Goal: Information Seeking & Learning: Learn about a topic

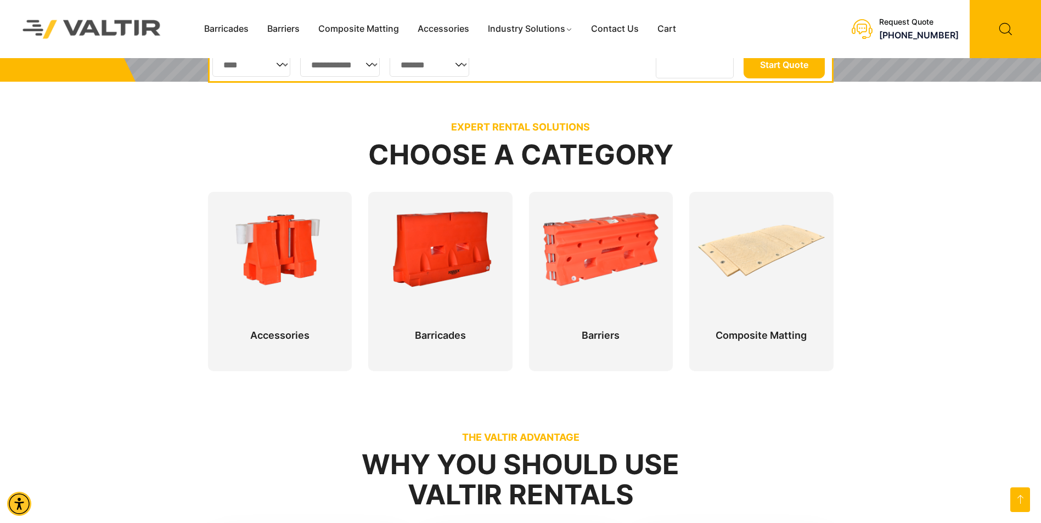
scroll to position [274, 0]
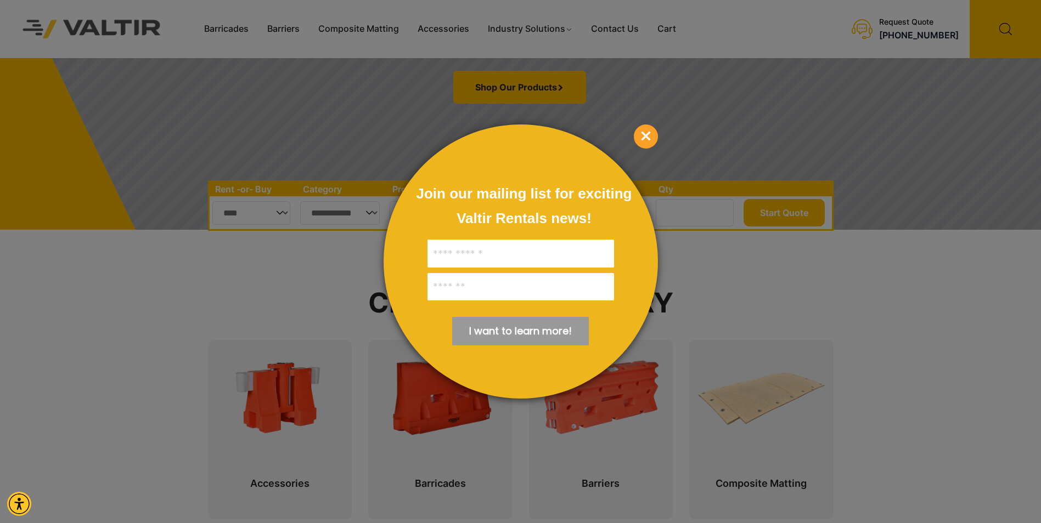
click at [651, 138] on span "×" at bounding box center [646, 137] width 24 height 24
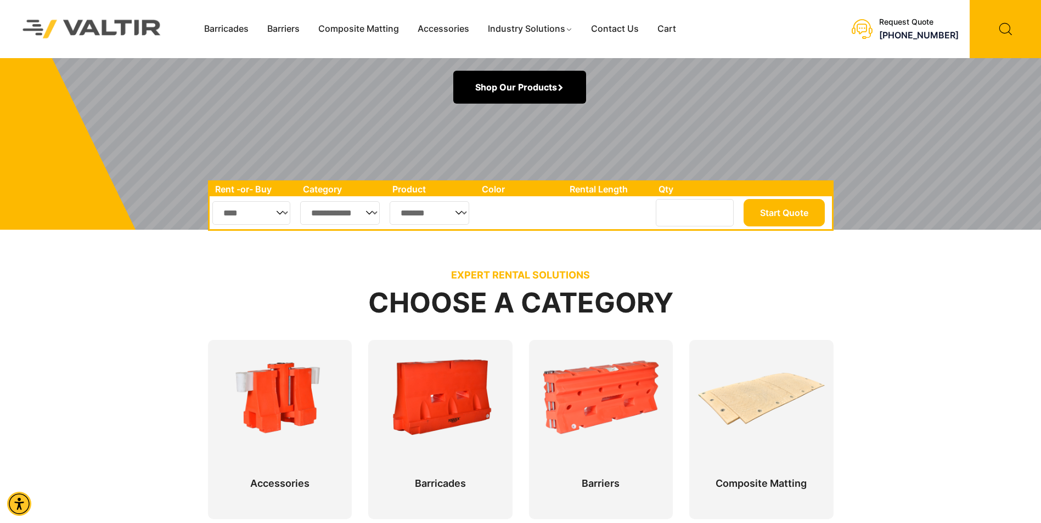
click at [503, 83] on link "Shop Our Products" at bounding box center [519, 87] width 133 height 33
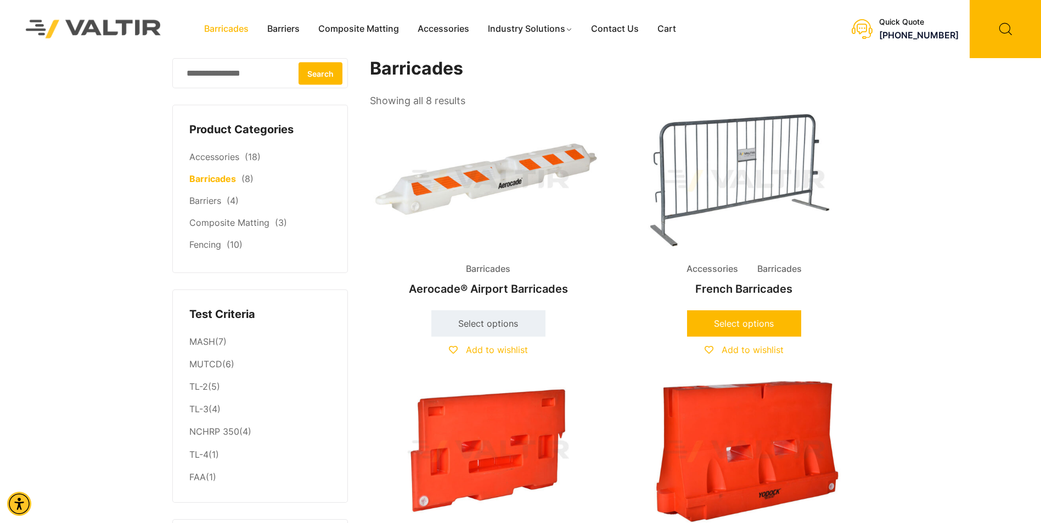
click at [743, 323] on link "Select options" at bounding box center [744, 324] width 114 height 26
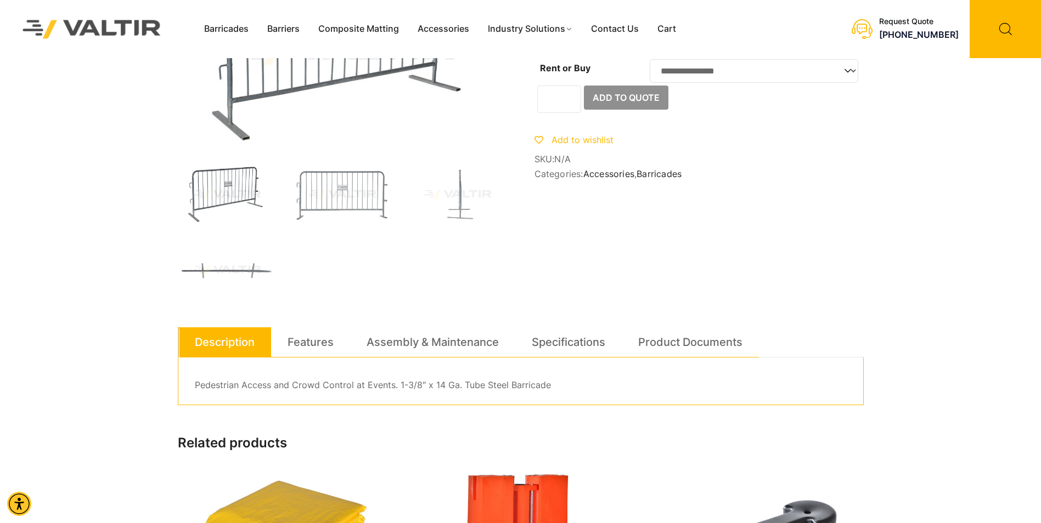
scroll to position [110, 0]
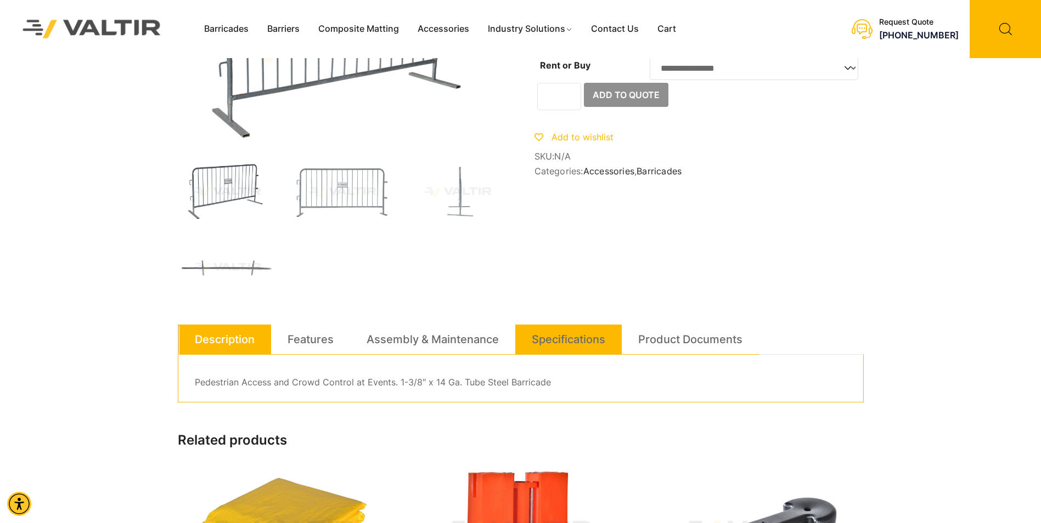
click at [593, 340] on link "Specifications" at bounding box center [569, 340] width 74 height 30
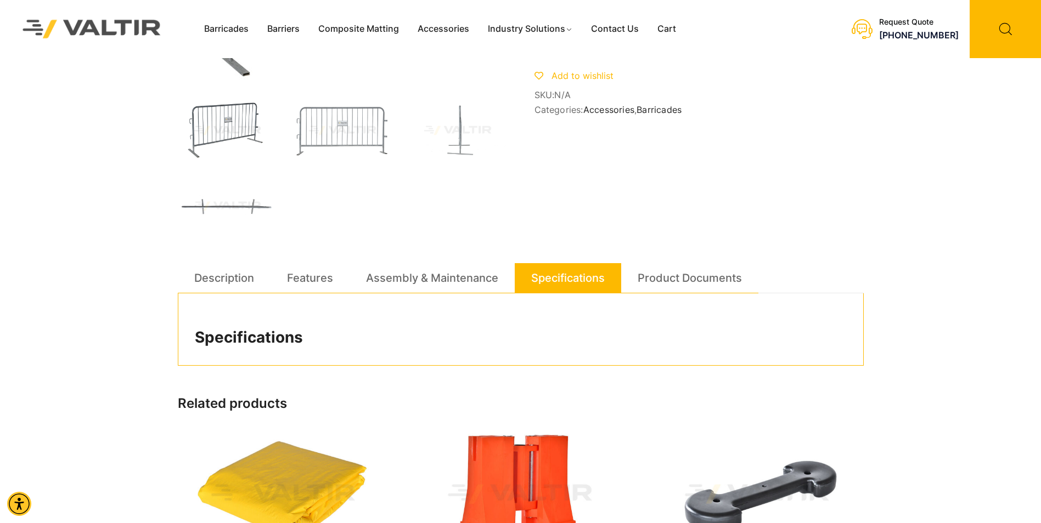
scroll to position [165, 0]
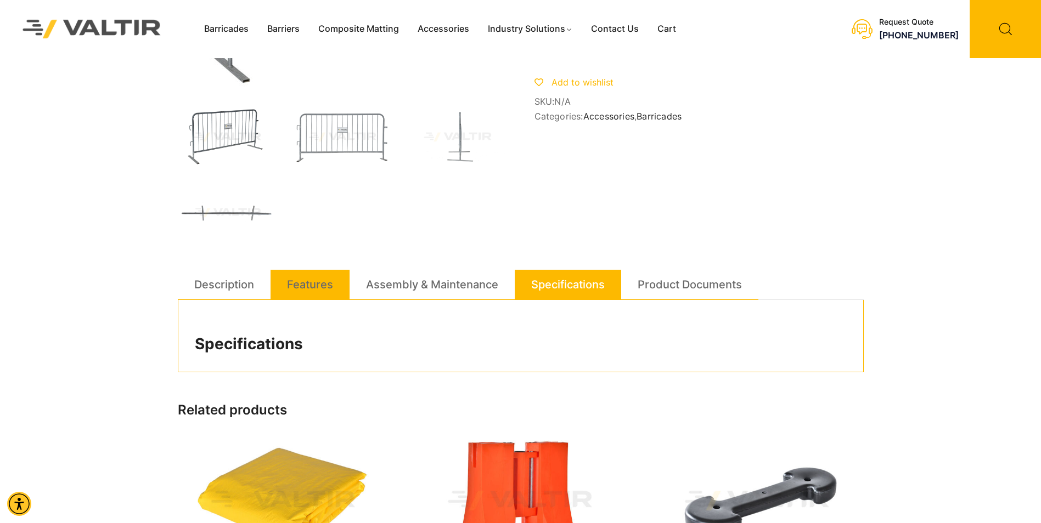
click at [309, 284] on link "Features" at bounding box center [310, 285] width 46 height 30
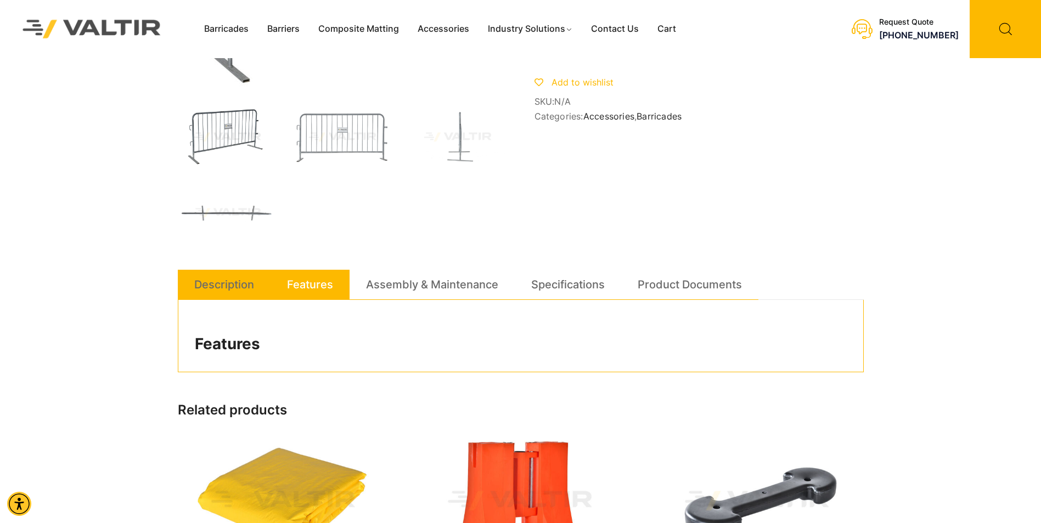
click at [238, 286] on link "Description" at bounding box center [224, 285] width 60 height 30
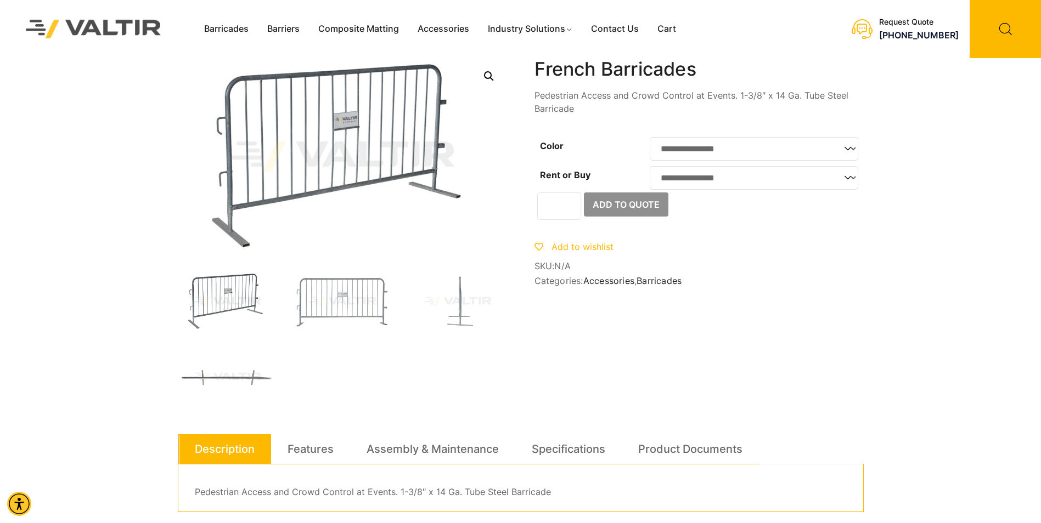
scroll to position [219, 0]
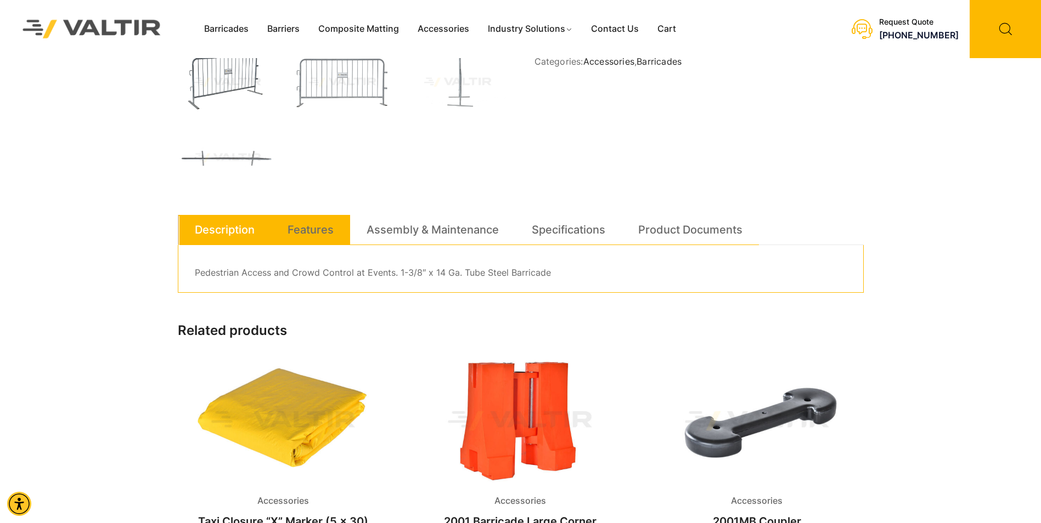
click at [310, 233] on link "Features" at bounding box center [310, 230] width 46 height 30
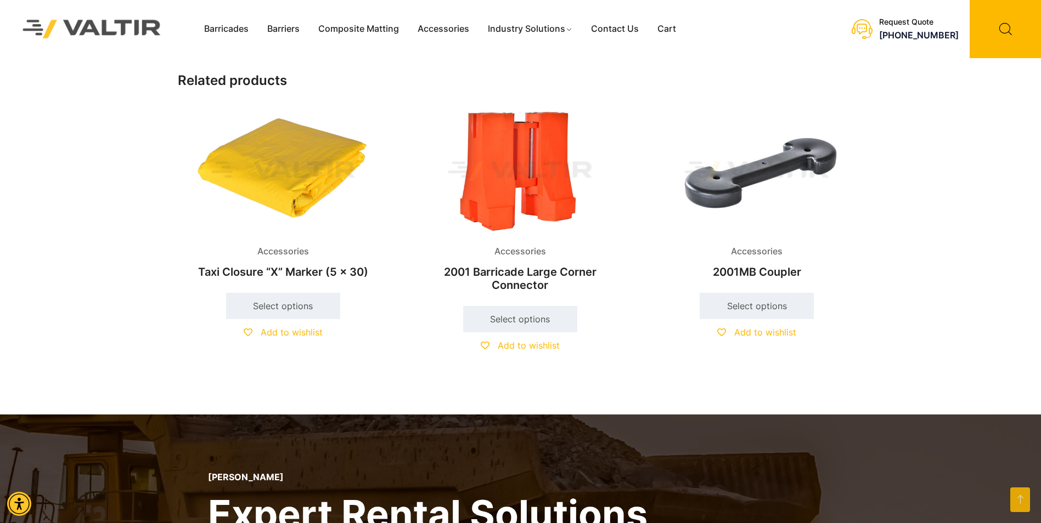
scroll to position [274, 0]
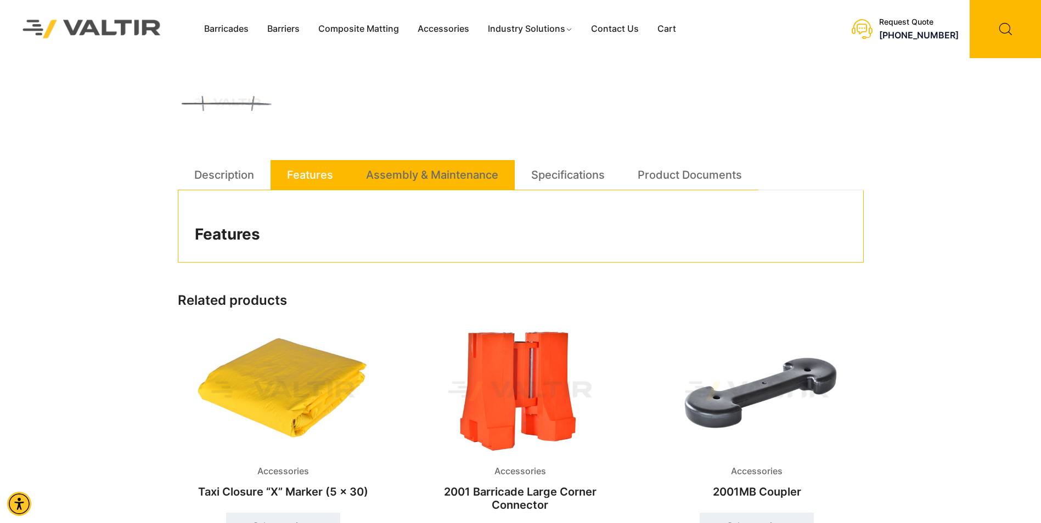
click at [459, 176] on link "Assembly & Maintenance" at bounding box center [432, 175] width 132 height 30
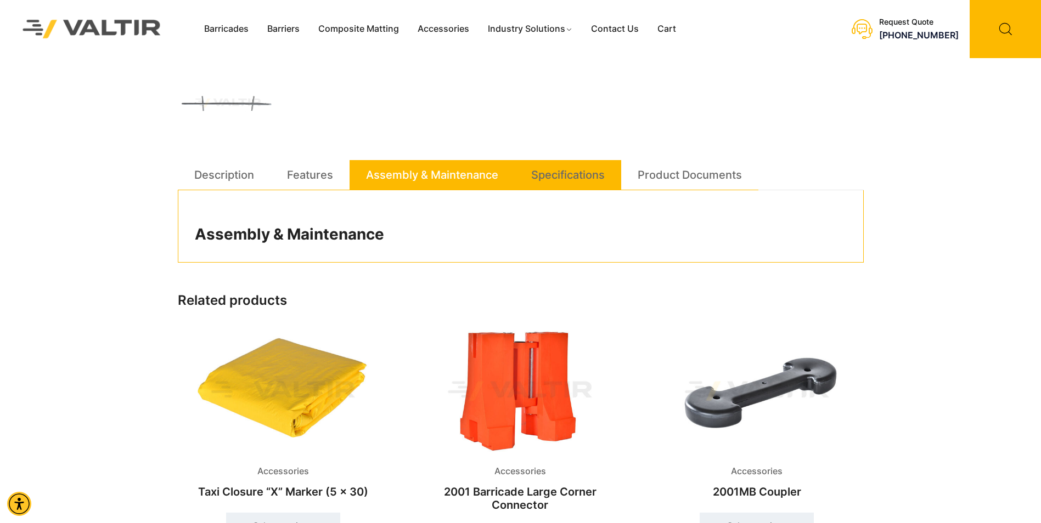
click at [608, 174] on li "Specifications" at bounding box center [568, 175] width 106 height 30
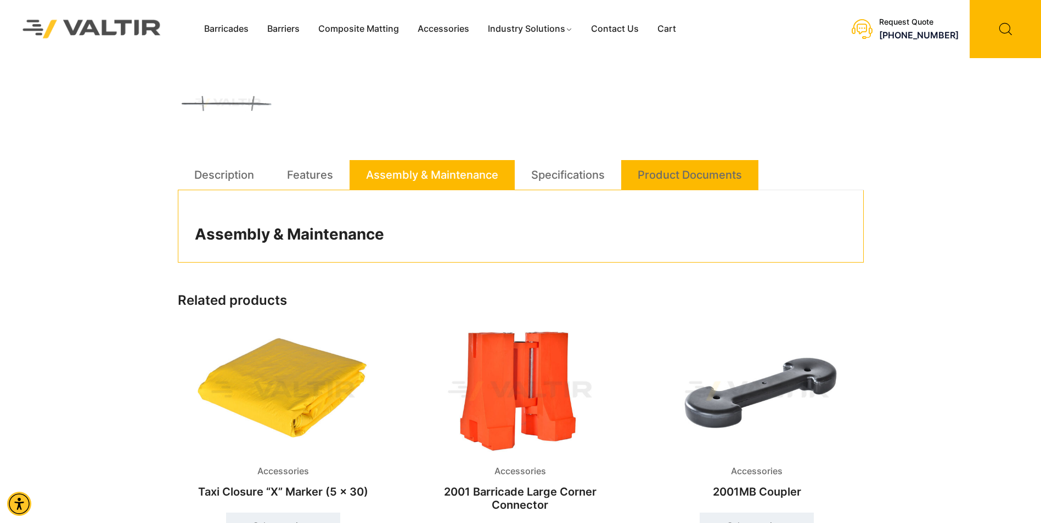
click at [675, 173] on link "Product Documents" at bounding box center [690, 175] width 104 height 30
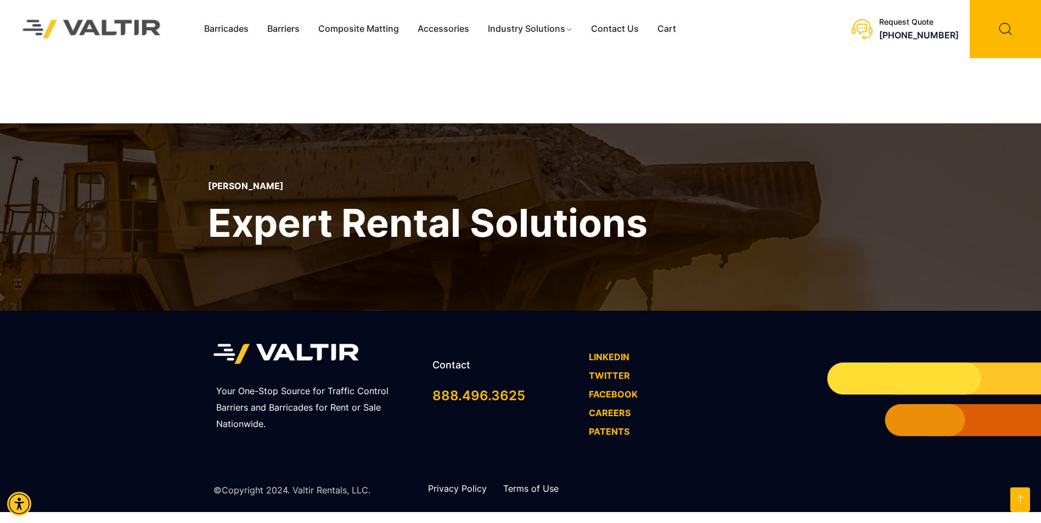
scroll to position [402, 0]
